Goal: Transaction & Acquisition: Purchase product/service

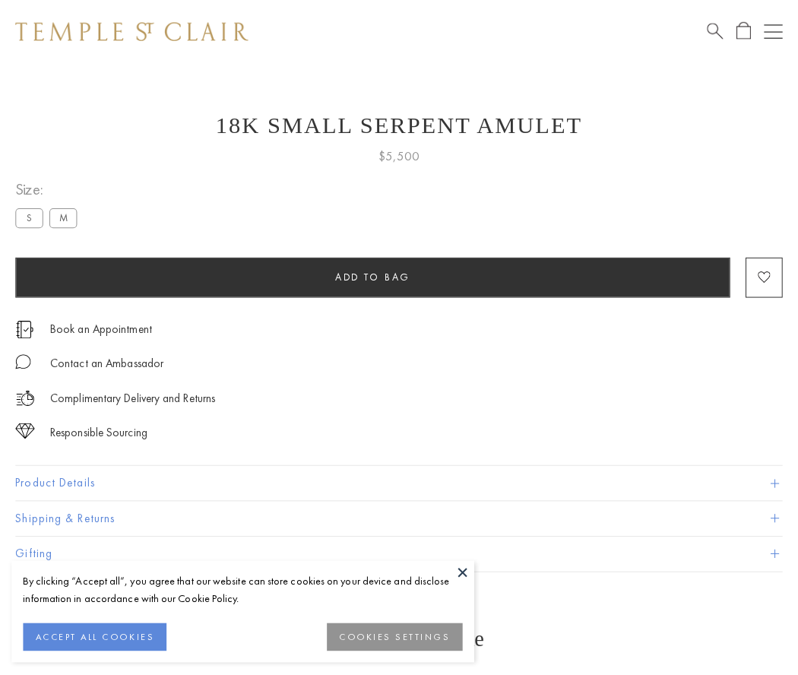
scroll to position [61, 0]
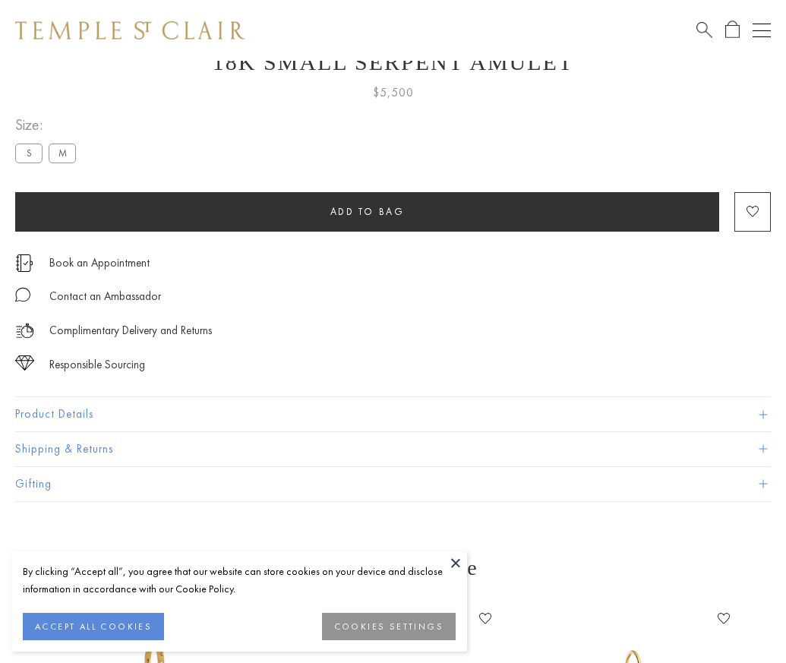
click at [367, 211] on span "Add to bag" at bounding box center [367, 211] width 74 height 13
